Goal: Use online tool/utility: Utilize a website feature to perform a specific function

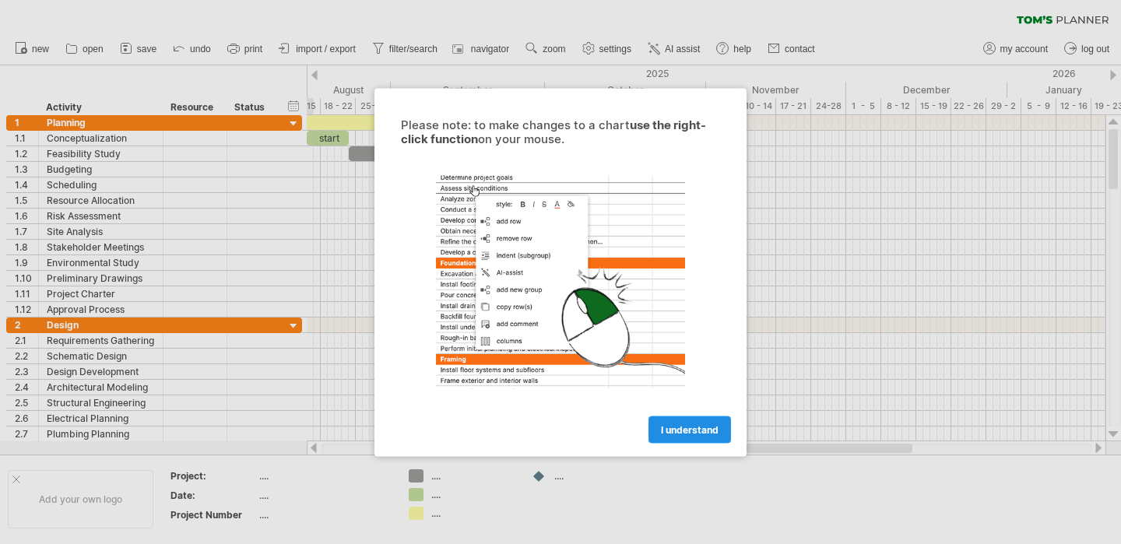
click at [702, 427] on span "I understand" at bounding box center [690, 430] width 58 height 12
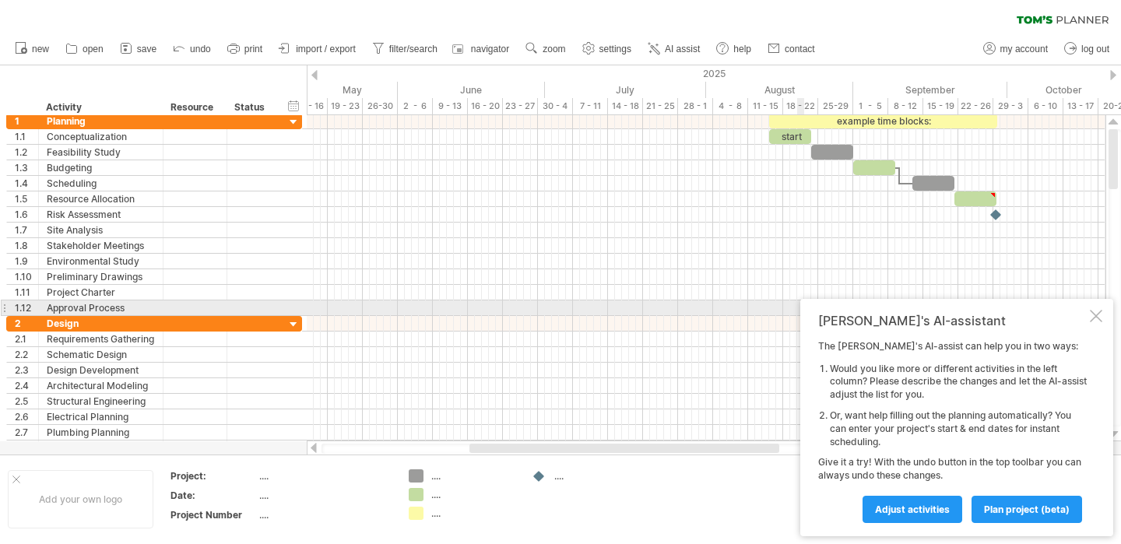
click at [1102, 315] on div at bounding box center [1096, 316] width 12 height 12
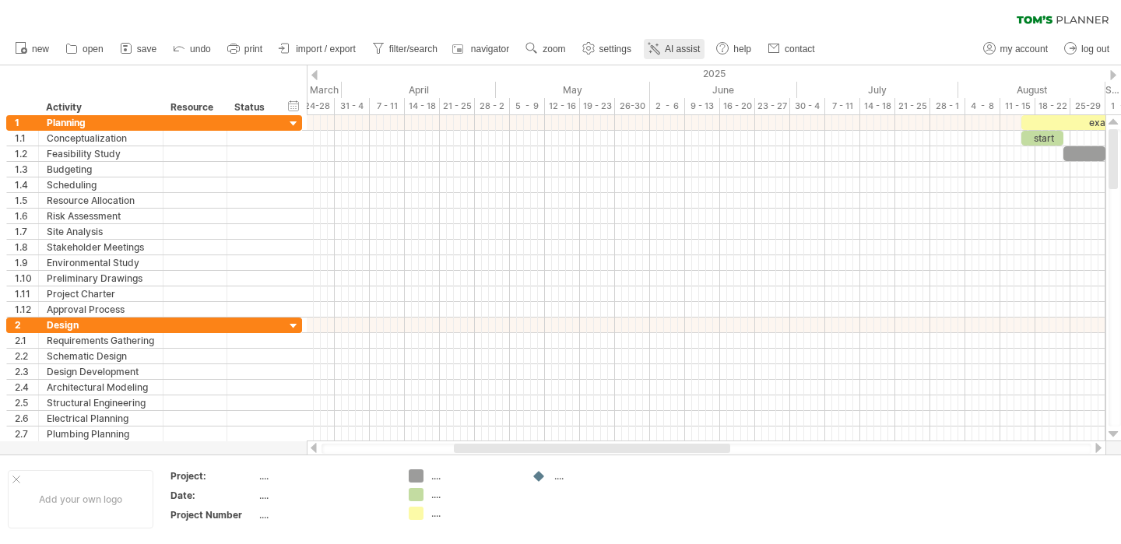
click at [678, 49] on span "AI assist" at bounding box center [682, 49] width 35 height 11
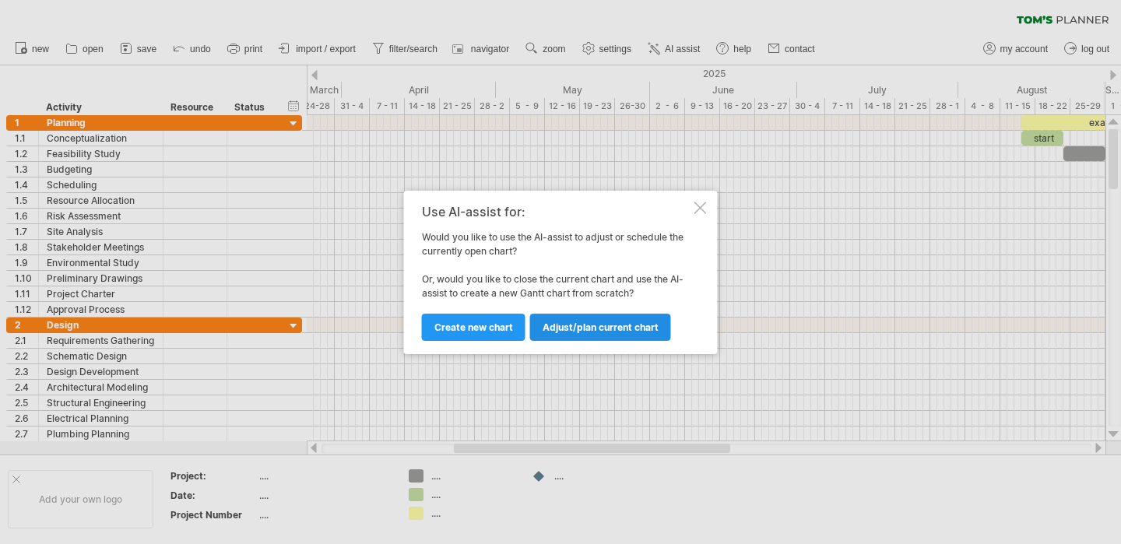
click at [593, 319] on link "Adjust/plan current chart" at bounding box center [600, 327] width 141 height 27
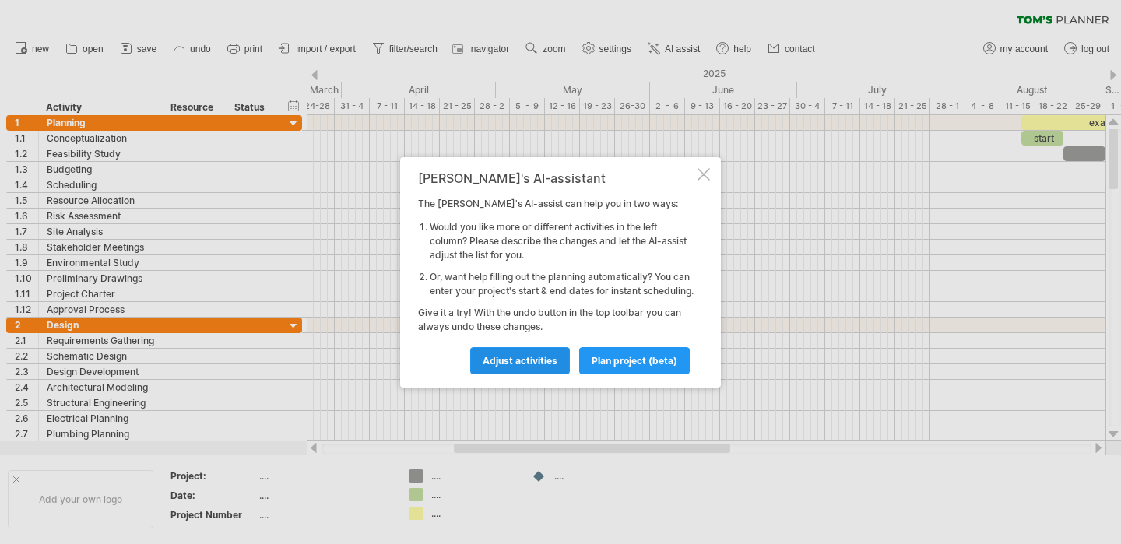
click at [527, 367] on span "Adjust activities" at bounding box center [520, 361] width 75 height 12
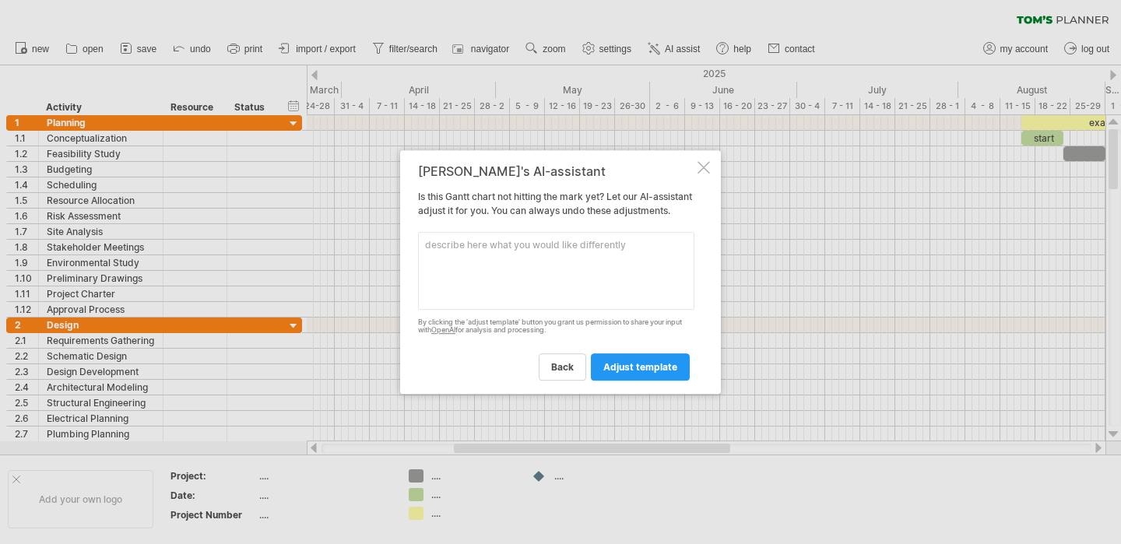
click at [601, 273] on textarea at bounding box center [556, 271] width 276 height 78
type textarea "Make the timeline showing months from 2026"
click at [658, 373] on span "adjust template" at bounding box center [640, 367] width 74 height 12
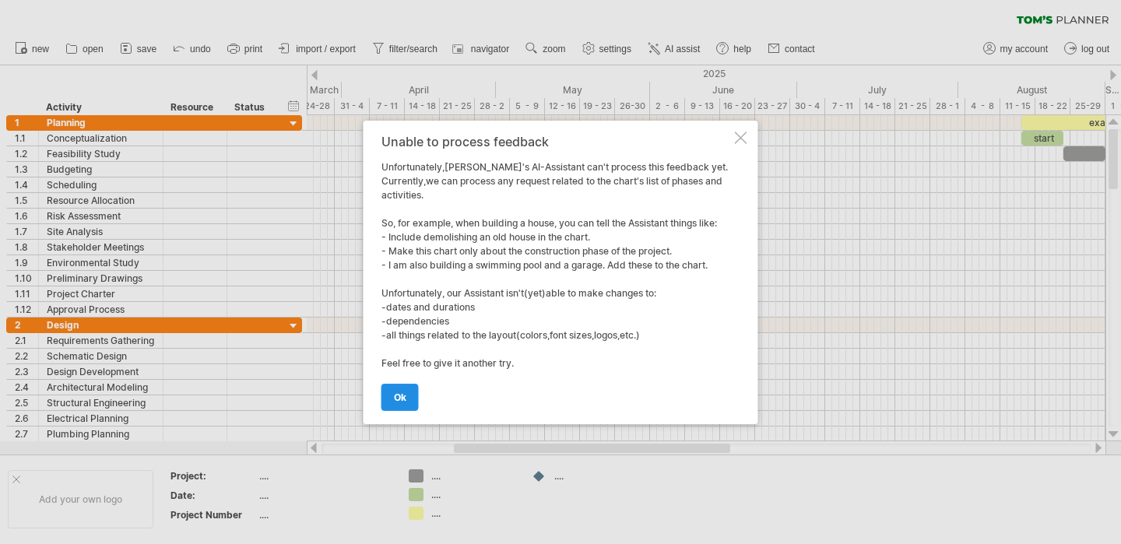
click at [412, 402] on link "ok" at bounding box center [400, 397] width 37 height 27
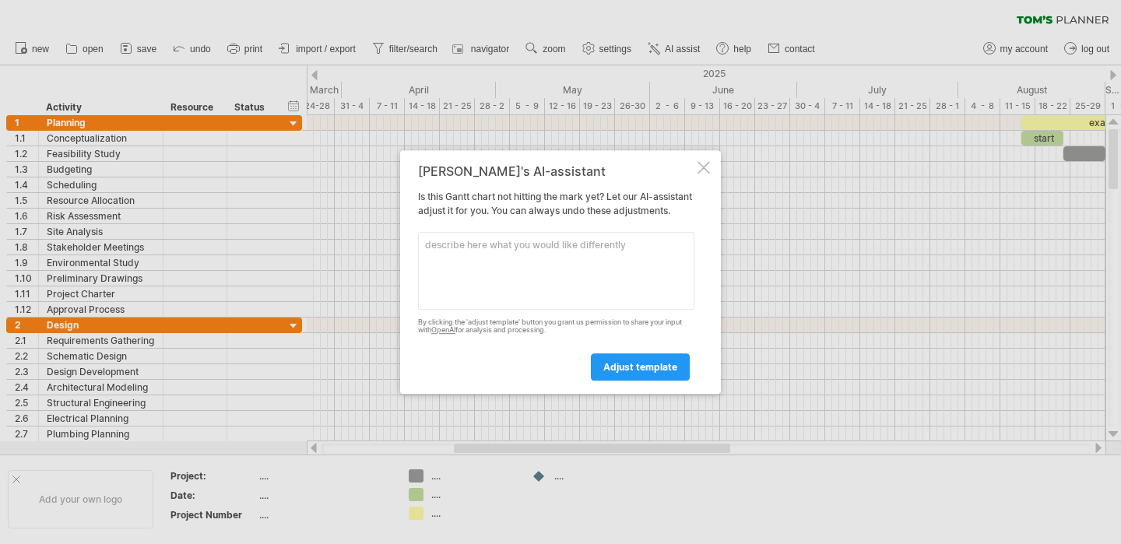
click at [702, 164] on div at bounding box center [704, 167] width 12 height 12
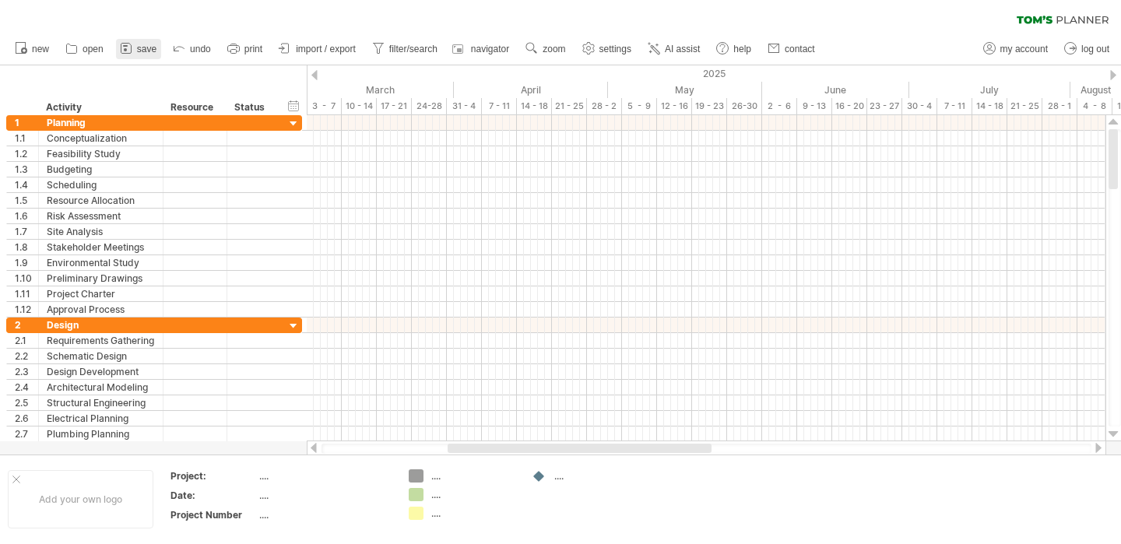
click at [140, 51] on span "save" at bounding box center [146, 49] width 19 height 11
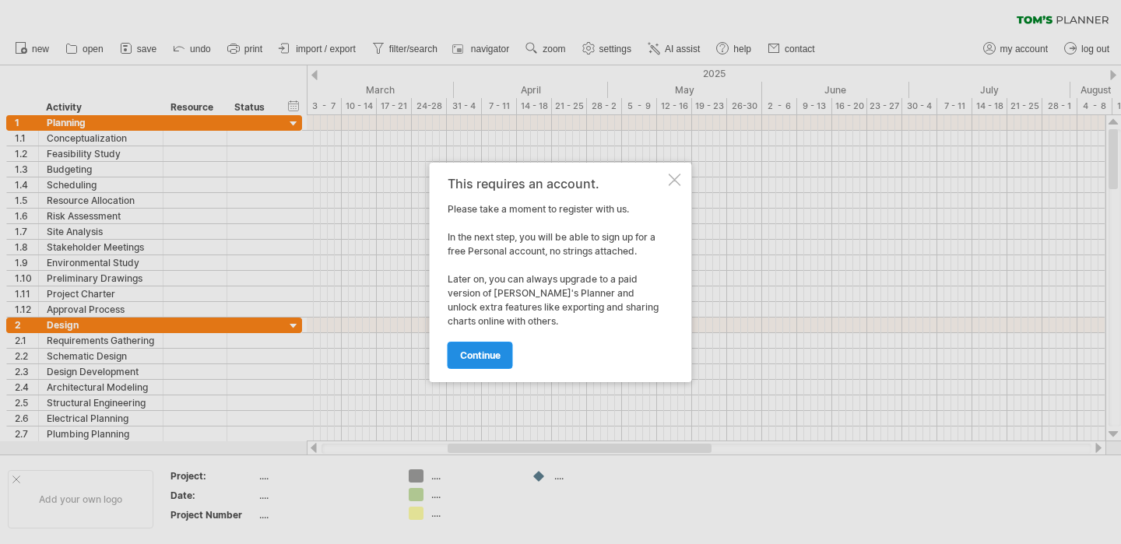
click at [489, 357] on span "continue" at bounding box center [480, 356] width 40 height 12
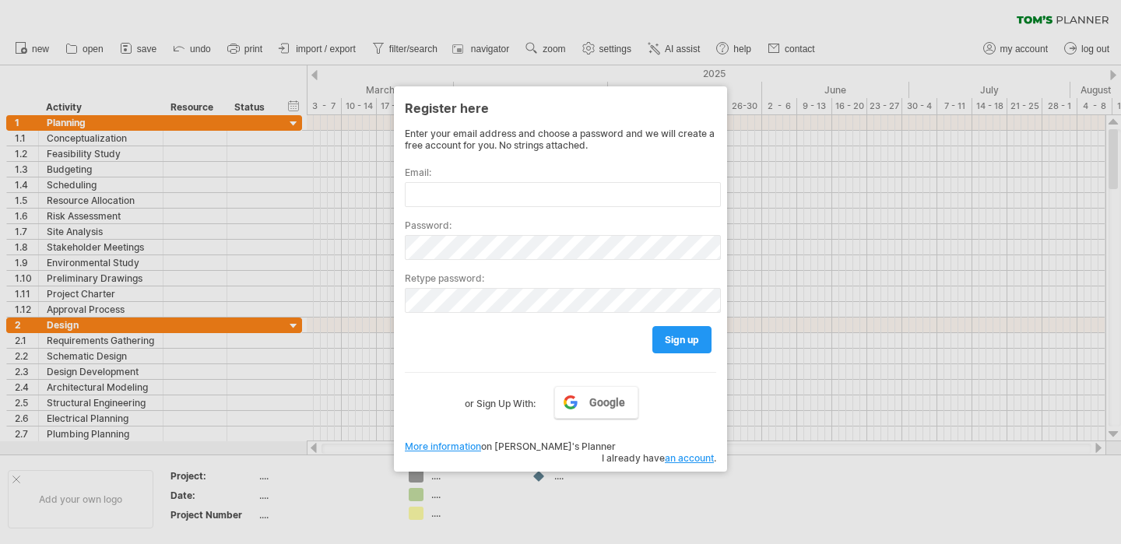
click at [968, 39] on div at bounding box center [560, 272] width 1121 height 544
